Goal: Check status: Check status

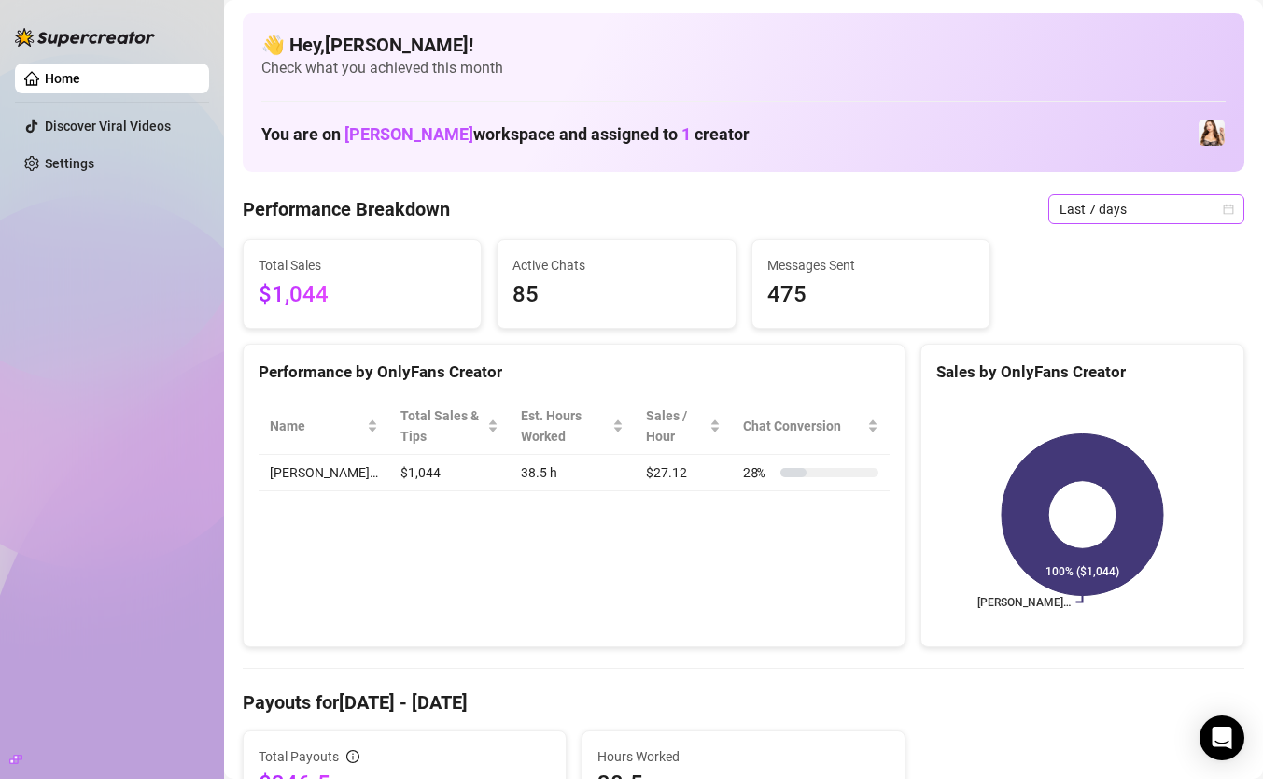
click at [1181, 210] on span "Last 7 days" at bounding box center [1147, 209] width 174 height 28
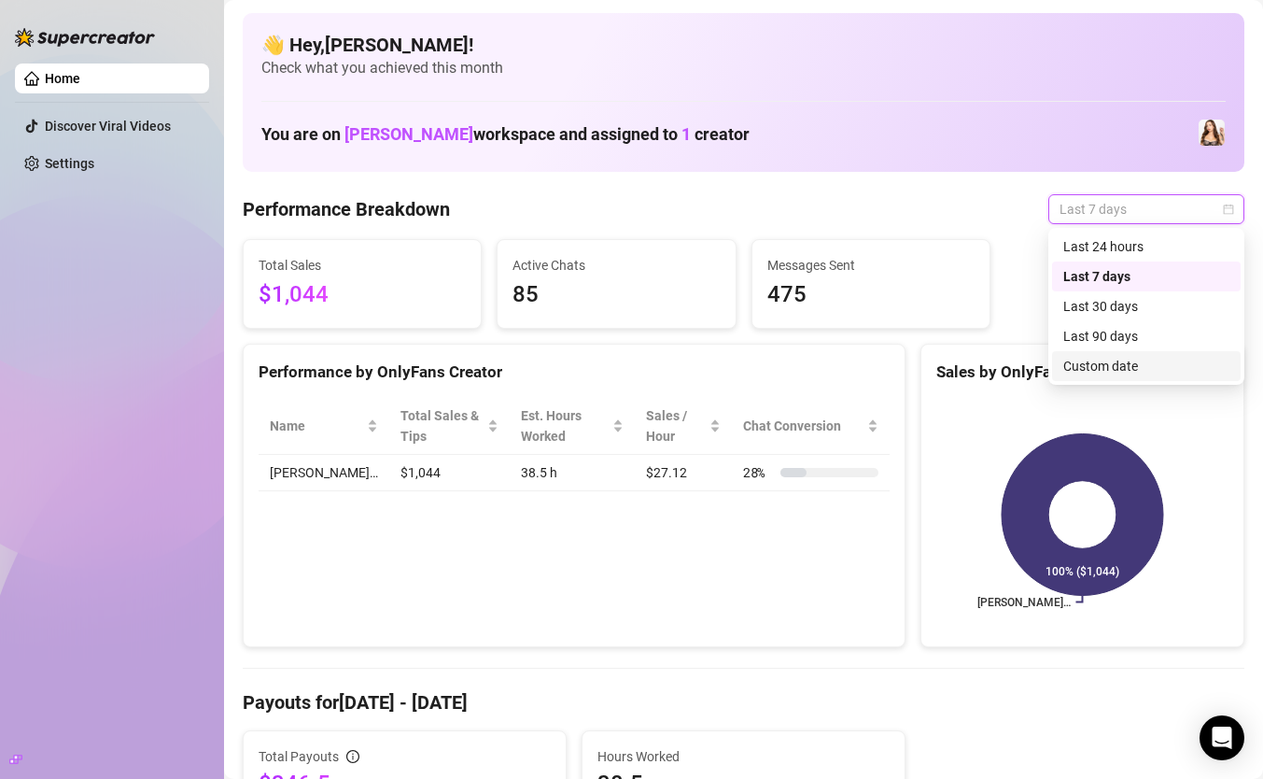
click at [1159, 372] on div "Custom date" at bounding box center [1146, 366] width 166 height 21
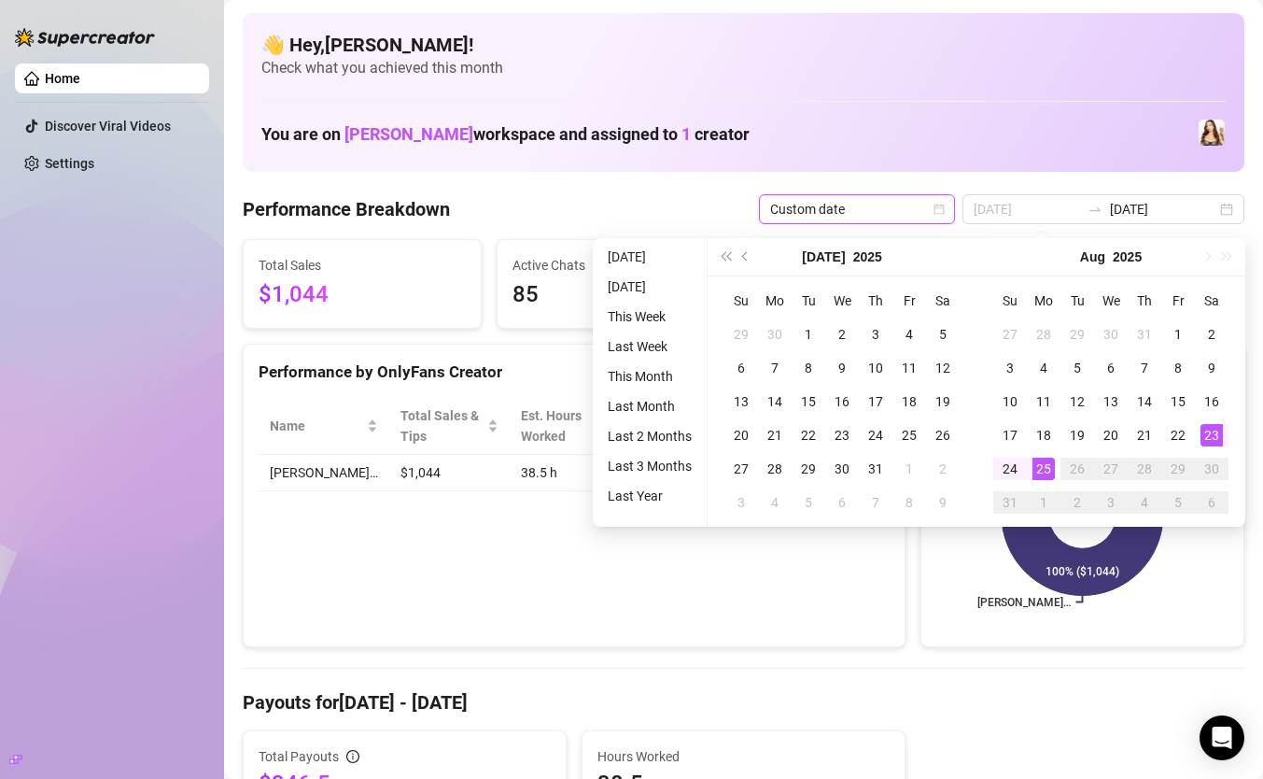
type input "[DATE]"
click at [1209, 436] on div "23" at bounding box center [1212, 435] width 22 height 22
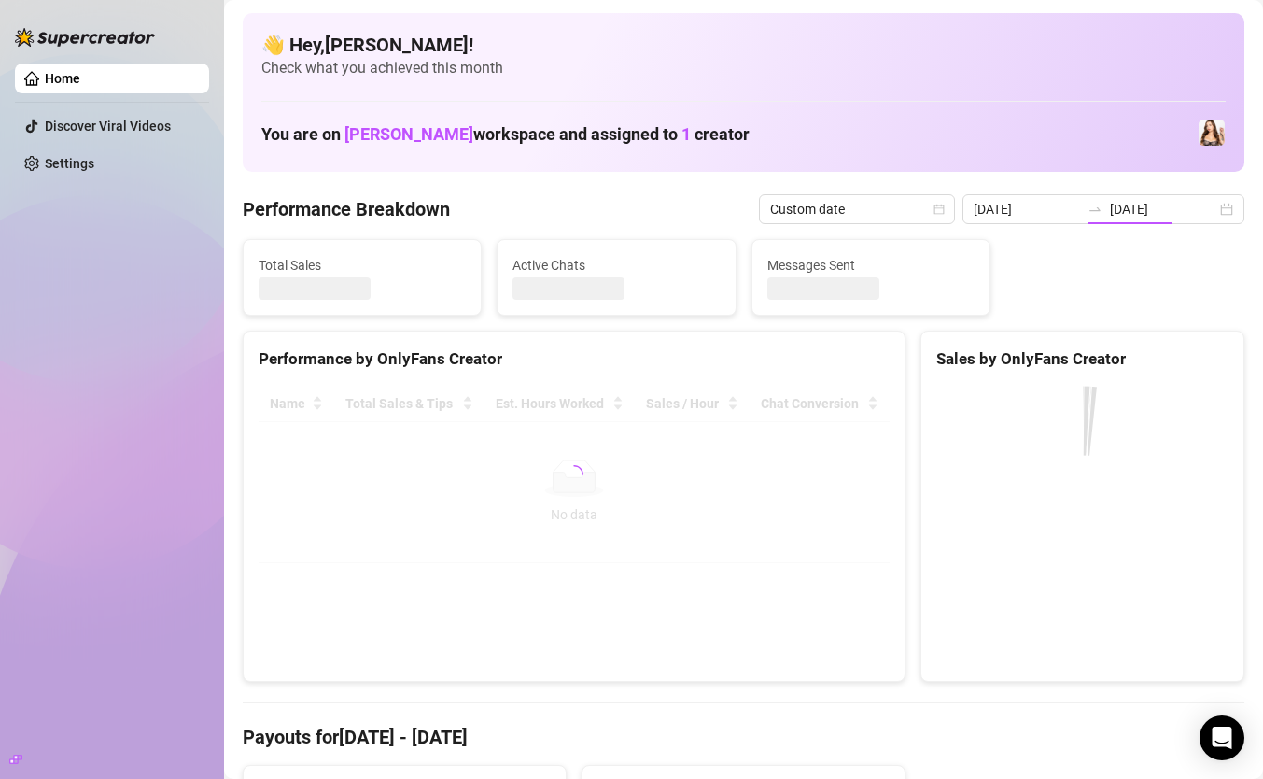
type input "[DATE]"
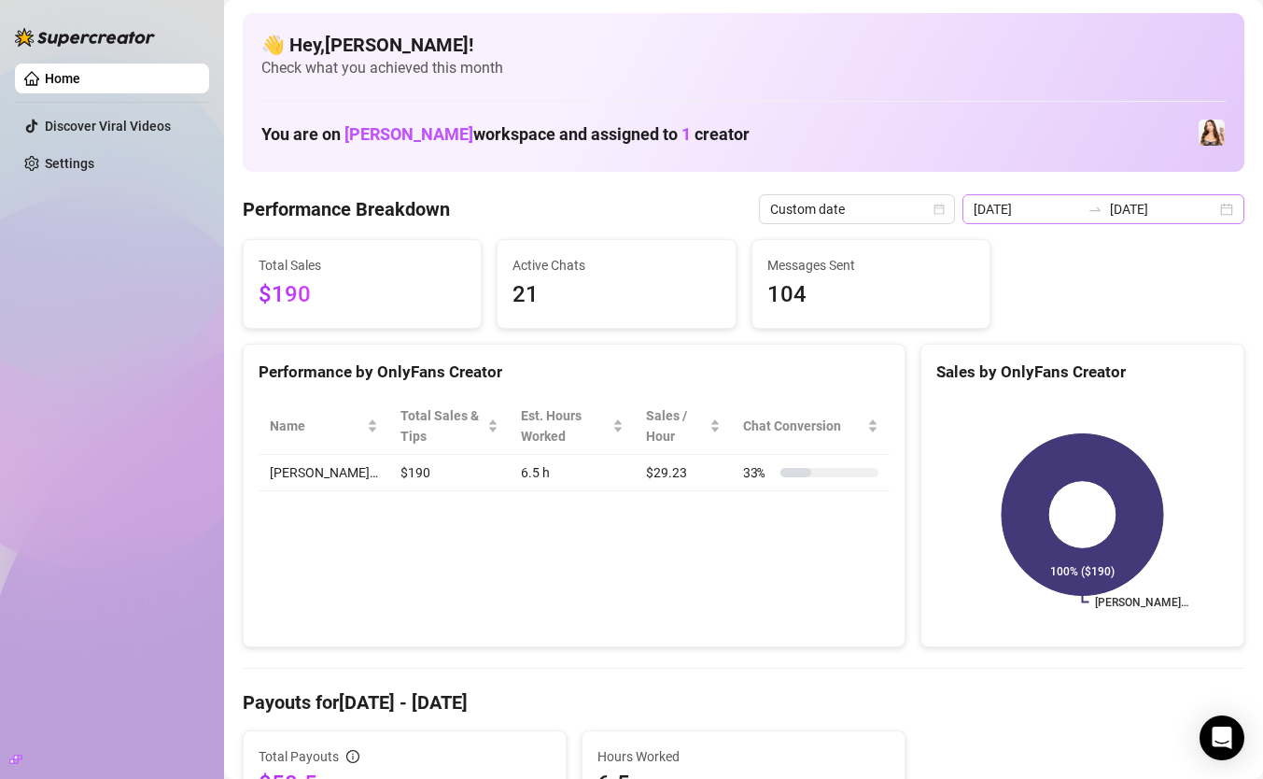
click at [1229, 204] on div "[DATE] [DATE]" at bounding box center [1103, 209] width 282 height 30
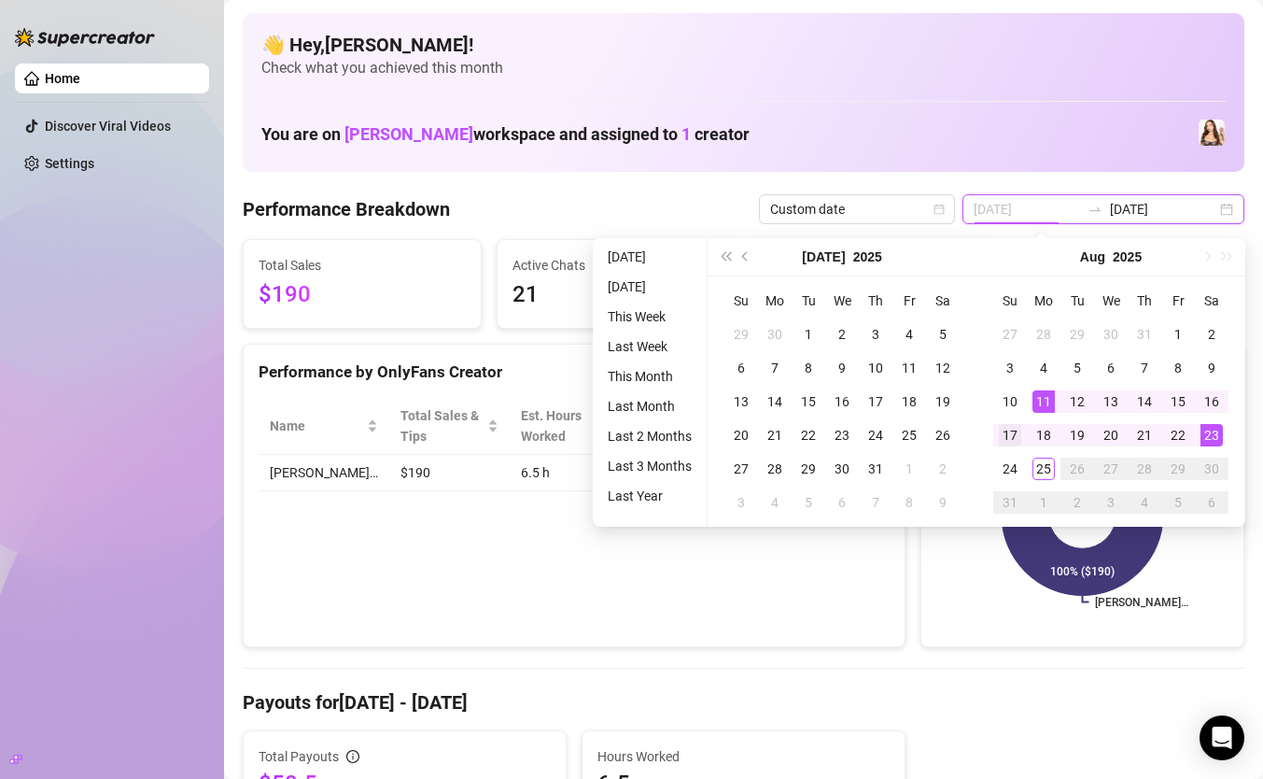
type input "[DATE]"
click at [1010, 438] on div "17" at bounding box center [1010, 435] width 22 height 22
type input "[DATE]"
click at [1209, 434] on div "23" at bounding box center [1212, 435] width 22 height 22
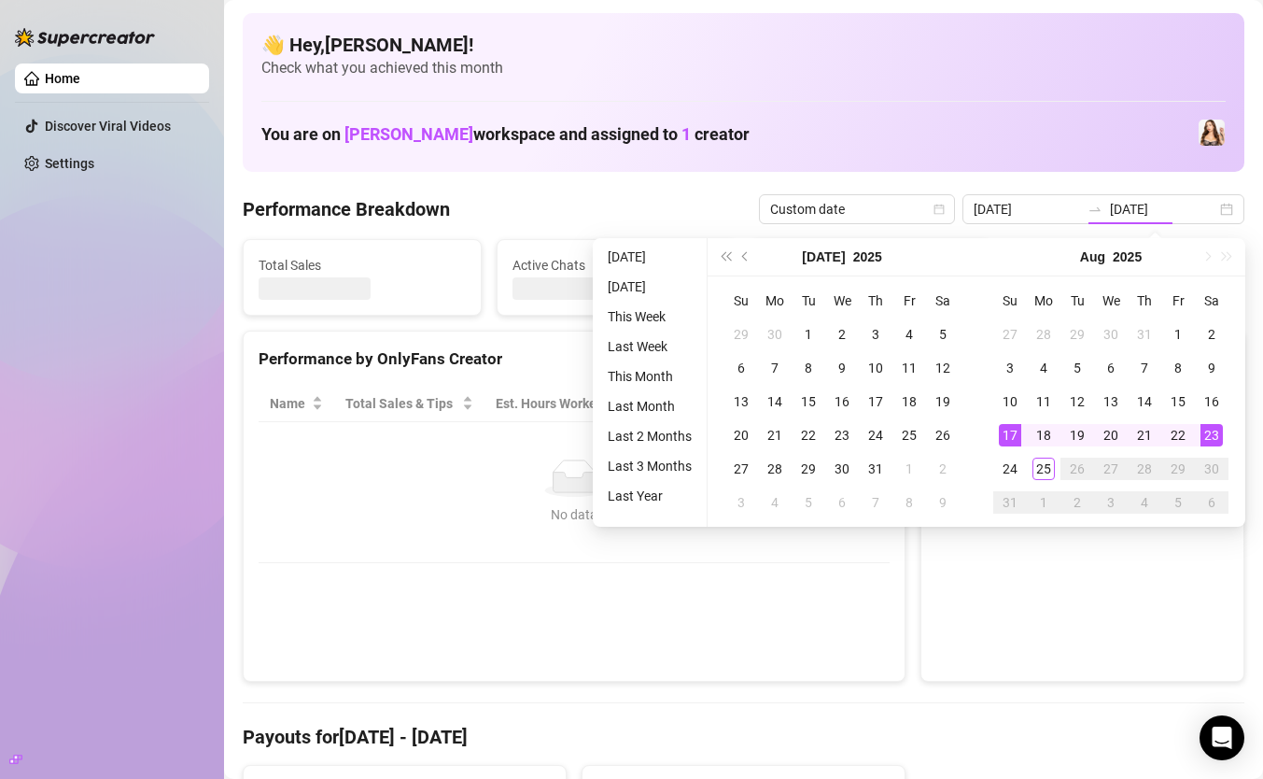
type input "[DATE]"
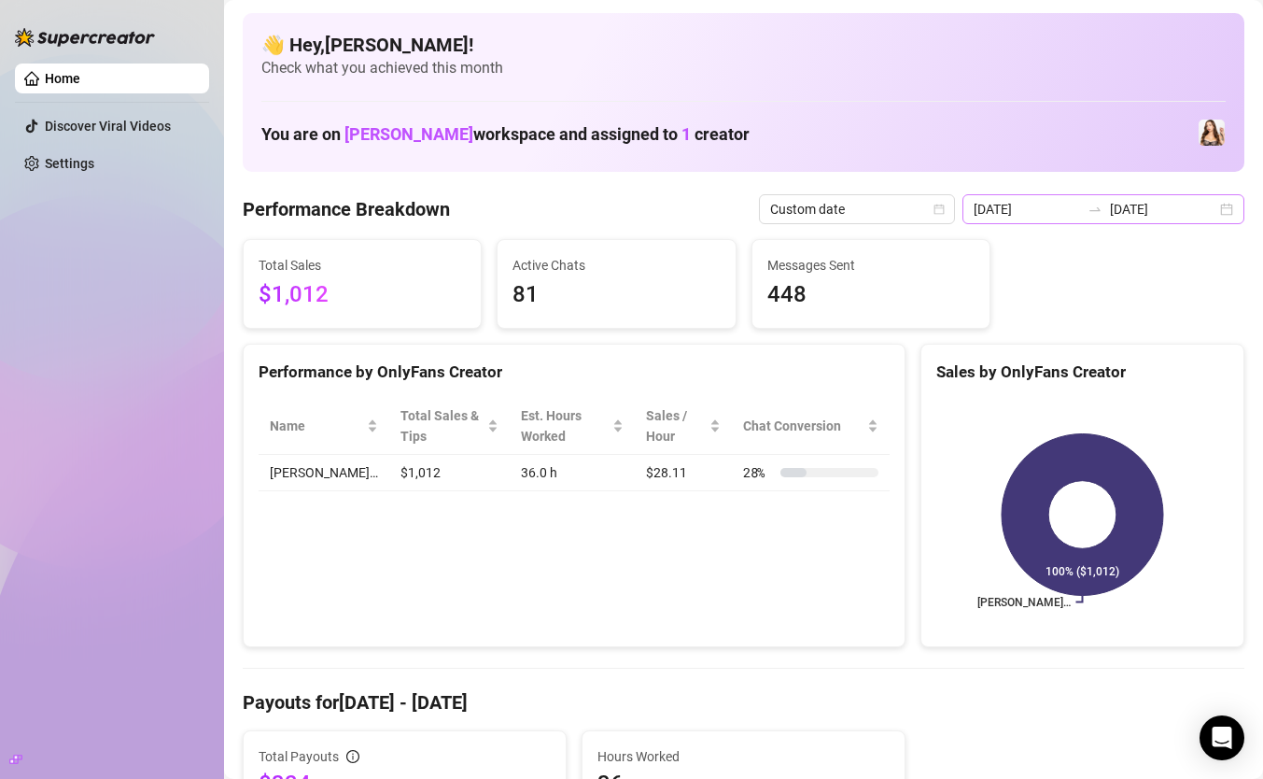
click at [1222, 213] on div "[DATE] [DATE]" at bounding box center [1103, 209] width 282 height 30
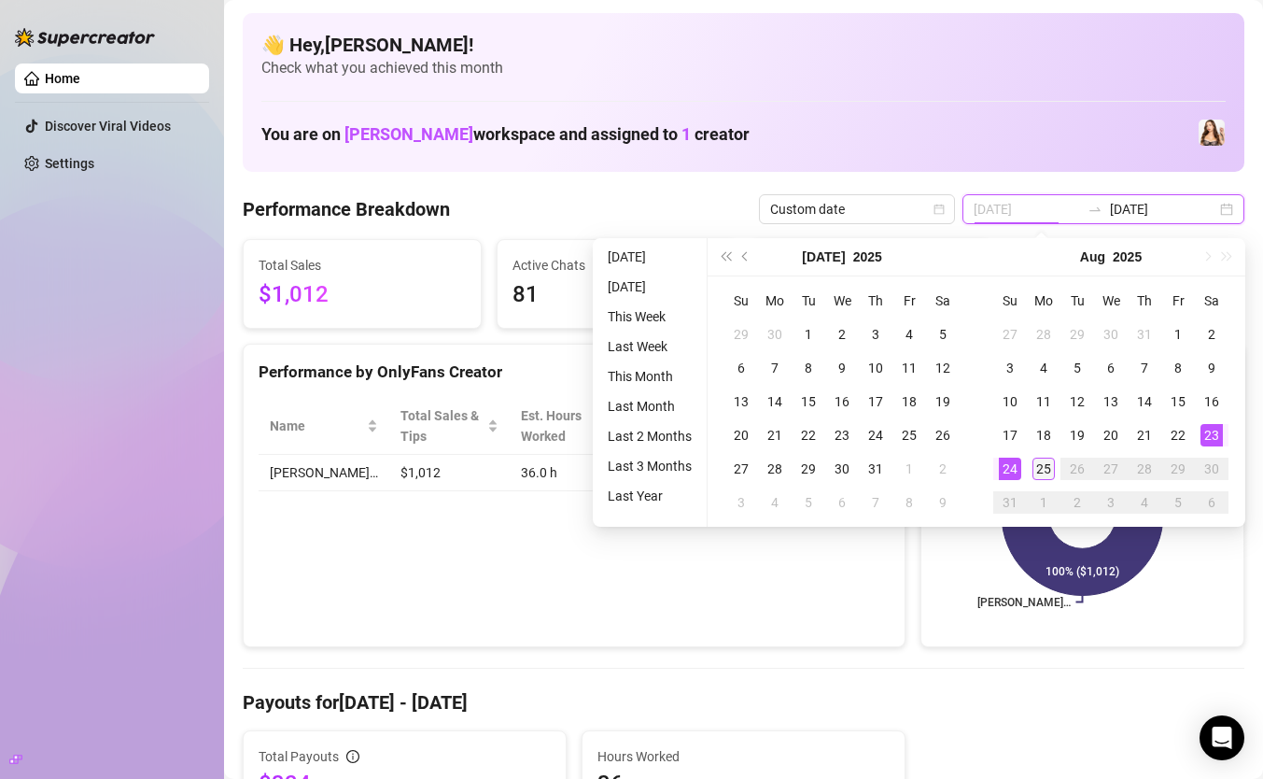
type input "[DATE]"
click at [1041, 463] on div "25" at bounding box center [1044, 468] width 22 height 22
type input "[DATE]"
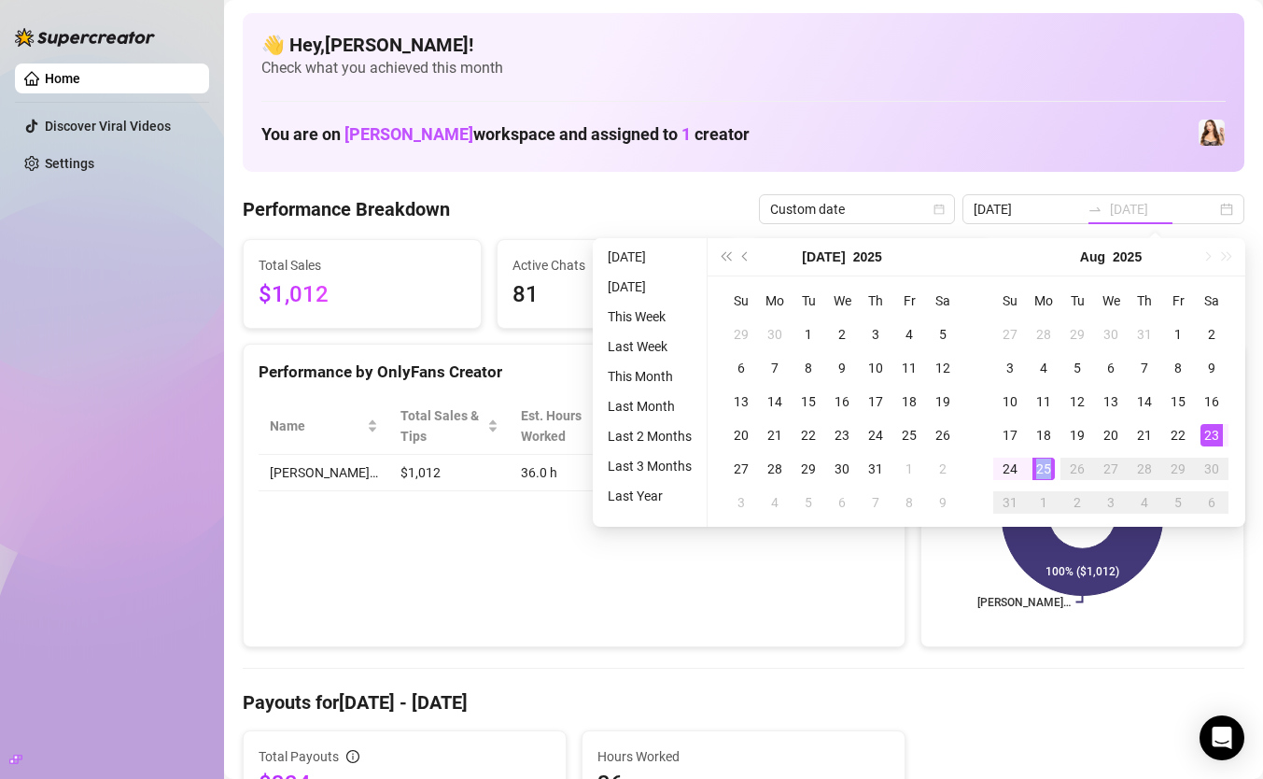
type input "[DATE]"
